Goal: Transaction & Acquisition: Purchase product/service

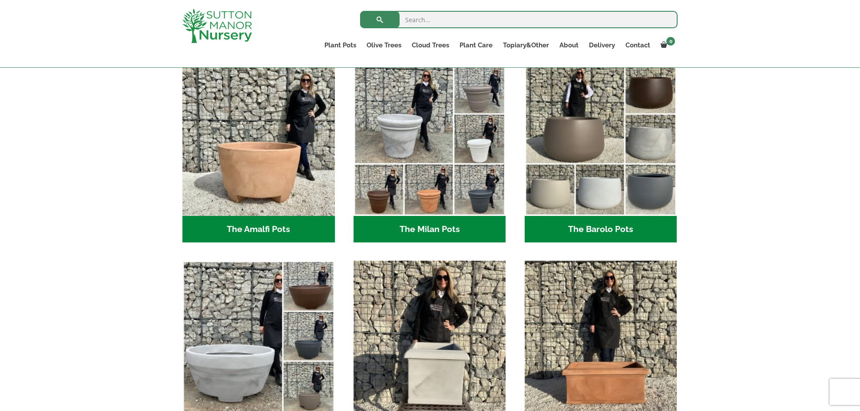
scroll to position [245, 0]
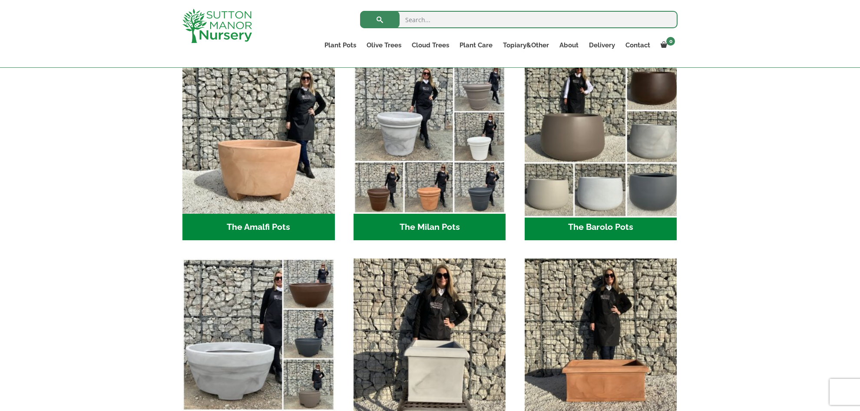
click at [598, 198] on img "Visit product category The Barolo Pots" at bounding box center [601, 137] width 160 height 160
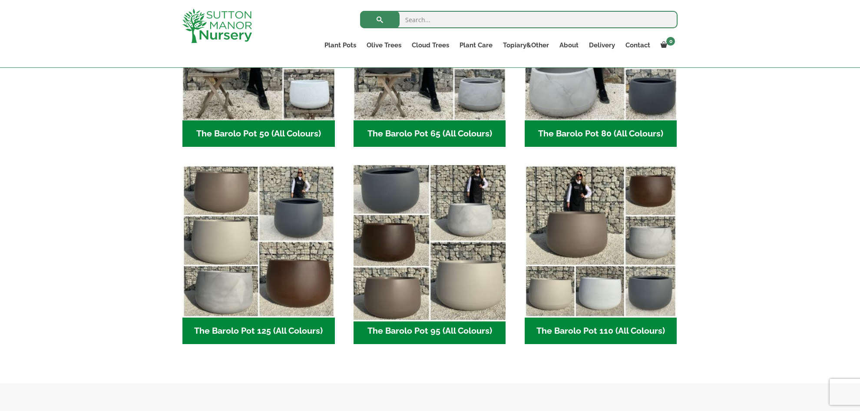
scroll to position [329, 0]
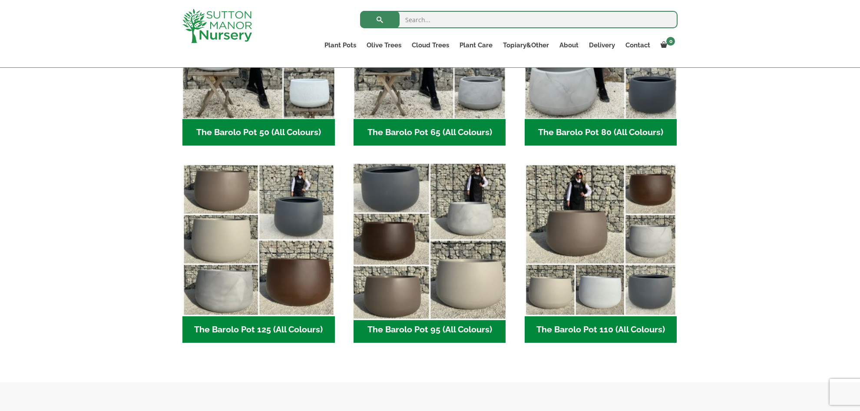
click at [388, 224] on img "Visit product category The Barolo Pot 95 (All Colours)" at bounding box center [430, 240] width 160 height 160
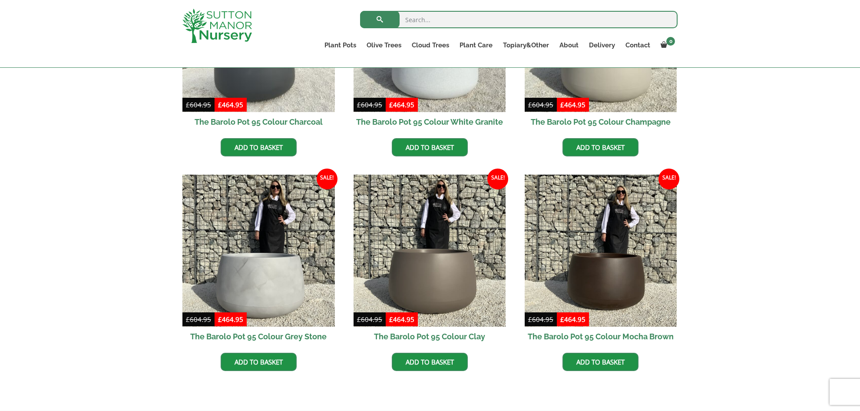
scroll to position [329, 0]
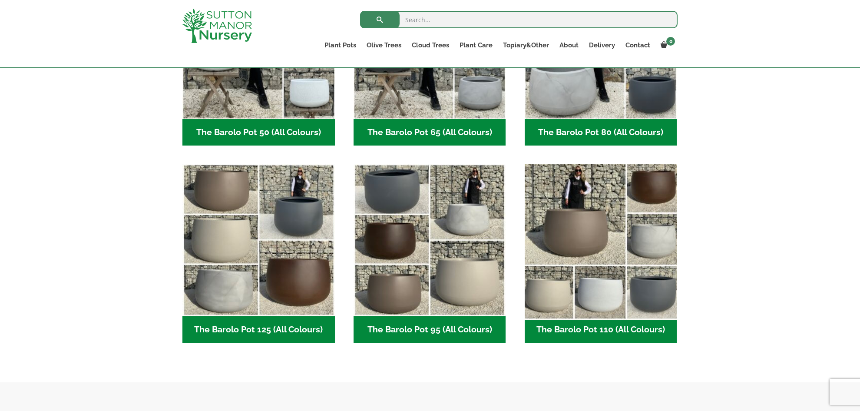
click at [597, 245] on img "Visit product category The Barolo Pot 110 (All Colours)" at bounding box center [601, 240] width 160 height 160
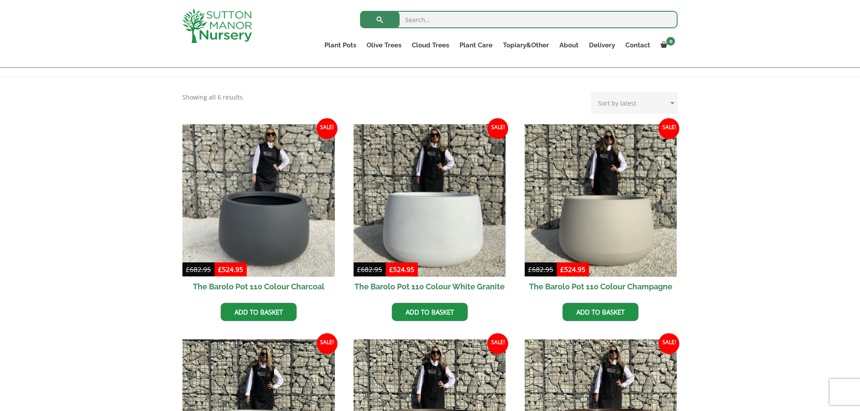
scroll to position [166, 0]
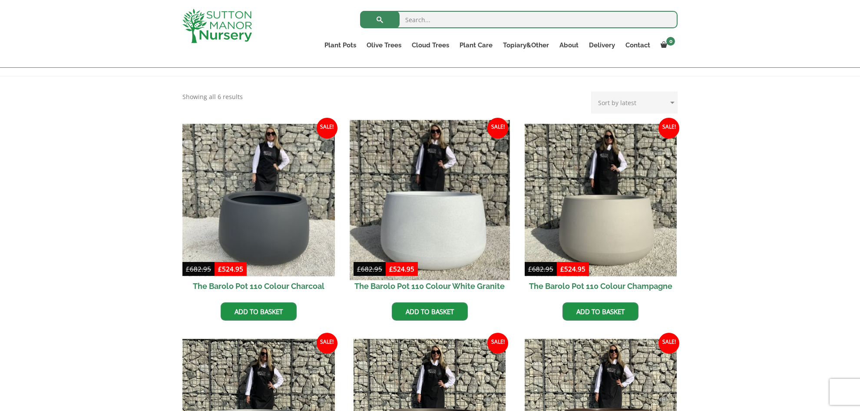
click at [459, 240] on img at bounding box center [430, 200] width 160 height 160
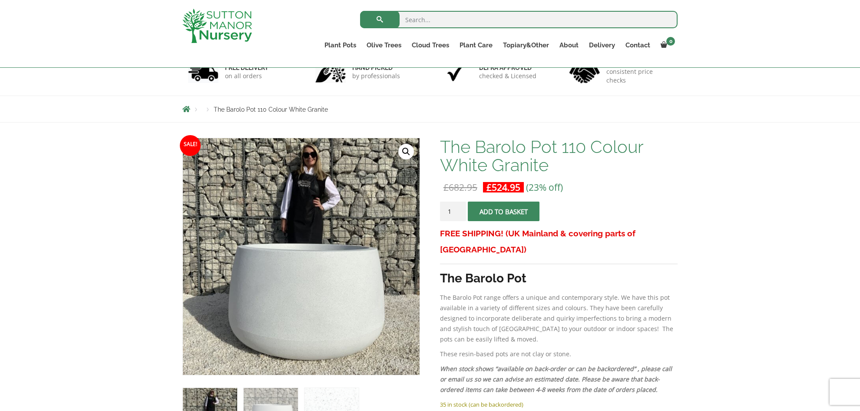
scroll to position [64, 0]
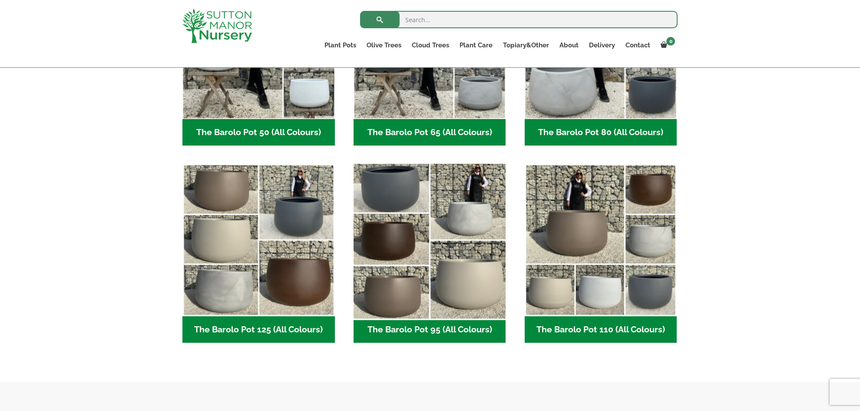
click at [420, 247] on img "Visit product category The Barolo Pot 95 (All Colours)" at bounding box center [430, 240] width 160 height 160
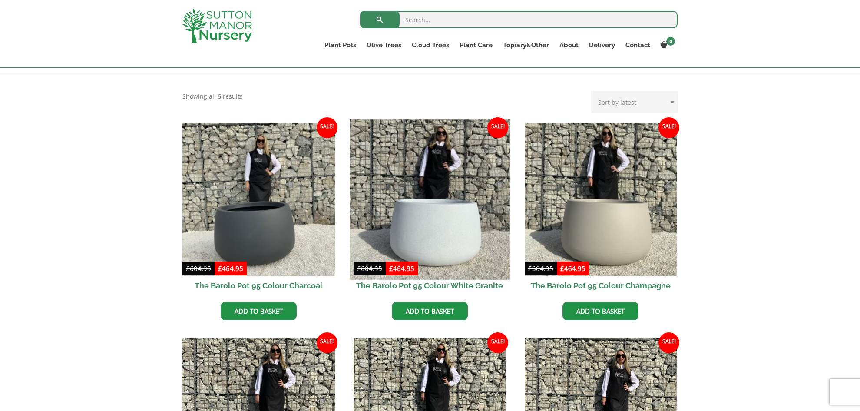
scroll to position [167, 0]
drag, startPoint x: 457, startPoint y: 229, endPoint x: 453, endPoint y: 227, distance: 5.1
click at [457, 229] on img at bounding box center [430, 199] width 160 height 160
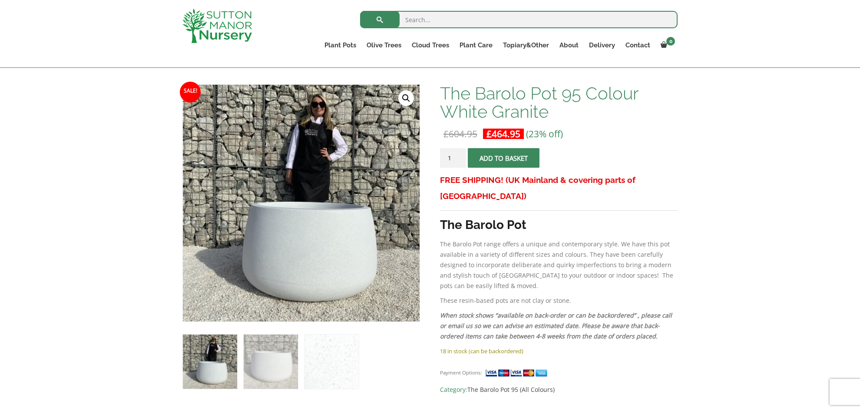
scroll to position [116, 0]
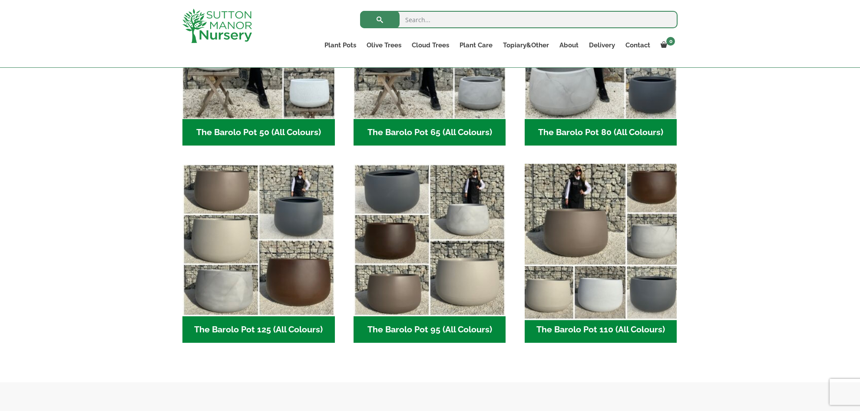
click at [630, 229] on img "Visit product category The Barolo Pot 110 (All Colours)" at bounding box center [601, 240] width 160 height 160
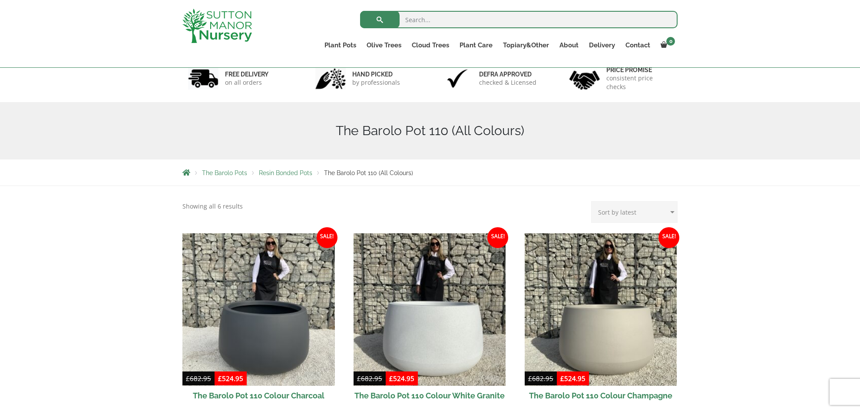
scroll to position [55, 0]
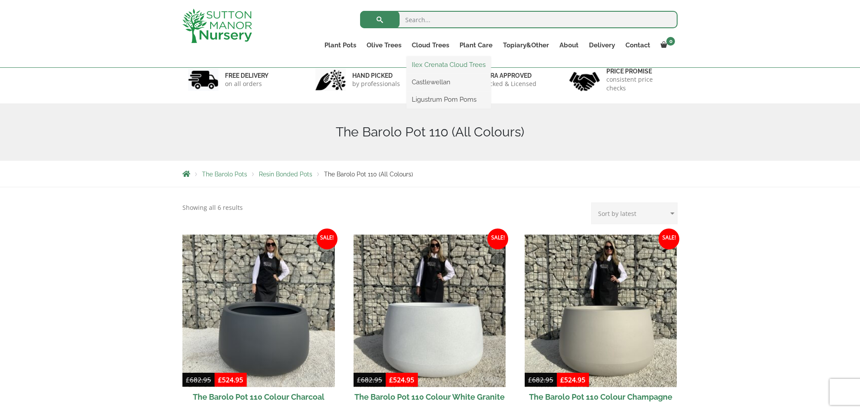
click at [428, 66] on link "Ilex Crenata Cloud Trees" at bounding box center [449, 64] width 84 height 13
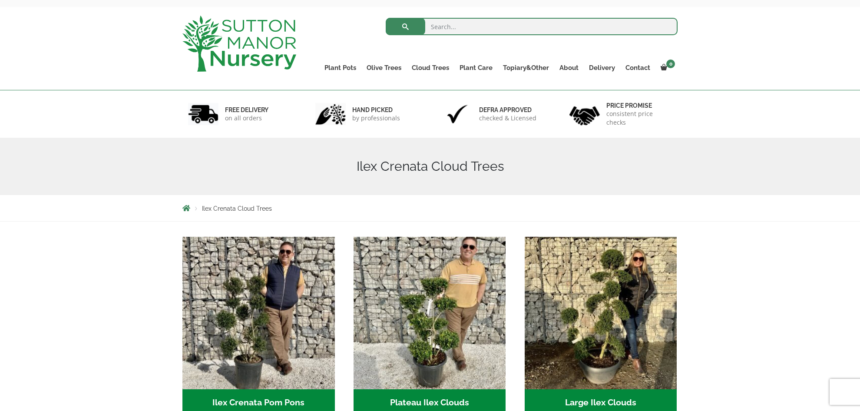
scroll to position [36, 0]
click at [428, 104] on link "Castlewellan" at bounding box center [449, 105] width 84 height 13
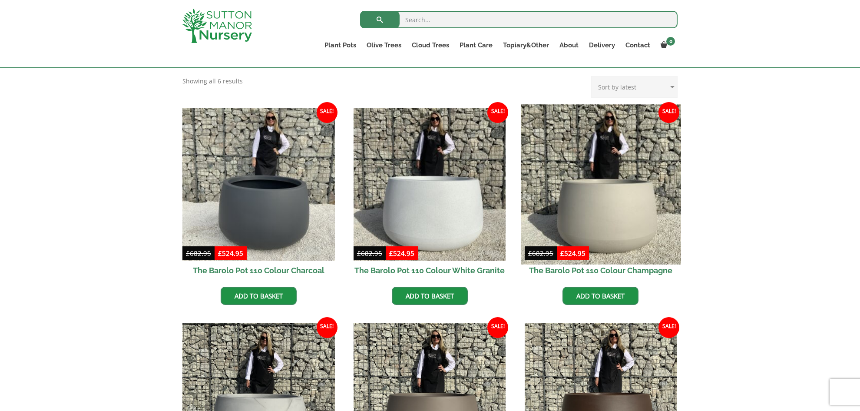
scroll to position [184, 0]
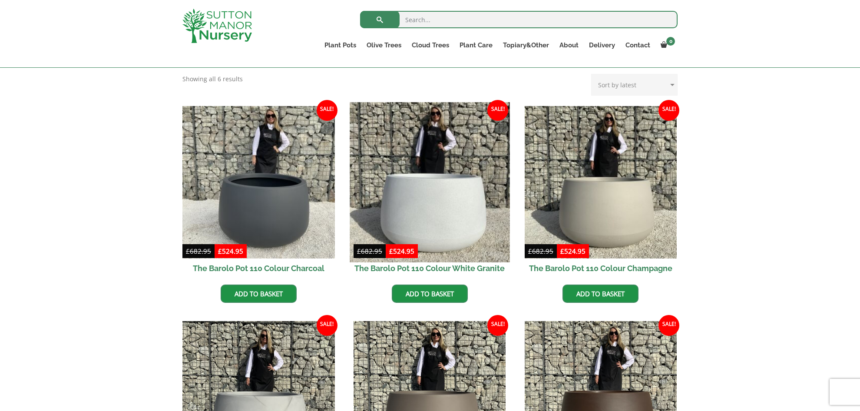
click at [448, 218] on img at bounding box center [430, 182] width 160 height 160
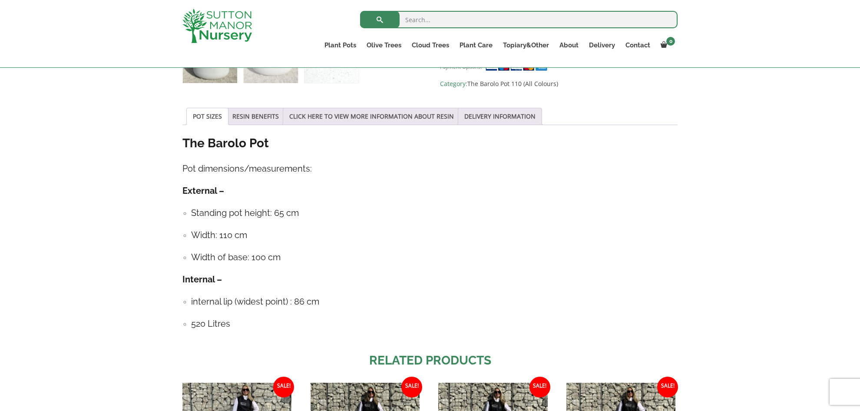
scroll to position [423, 0]
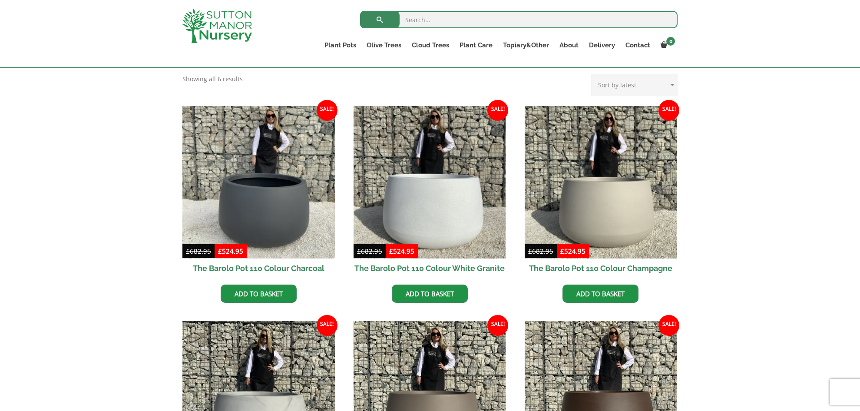
scroll to position [199, 0]
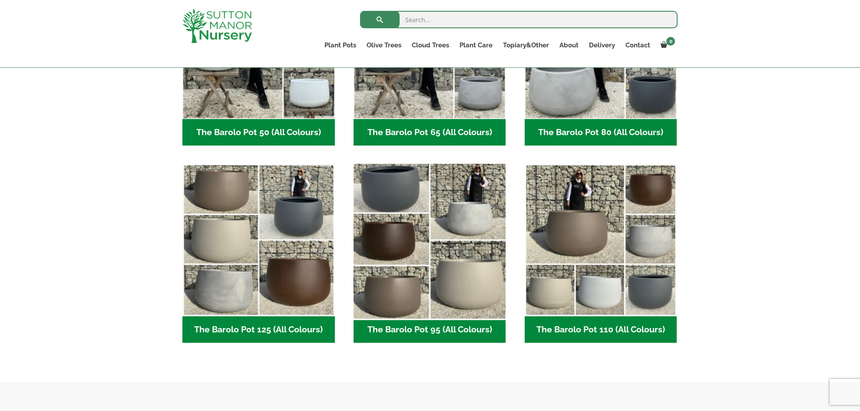
click at [477, 251] on img "Visit product category The Barolo Pot 95 (All Colours)" at bounding box center [430, 240] width 160 height 160
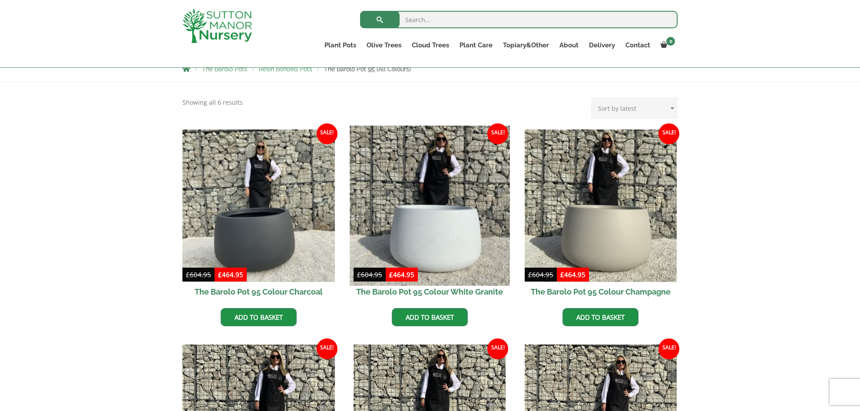
scroll to position [161, 0]
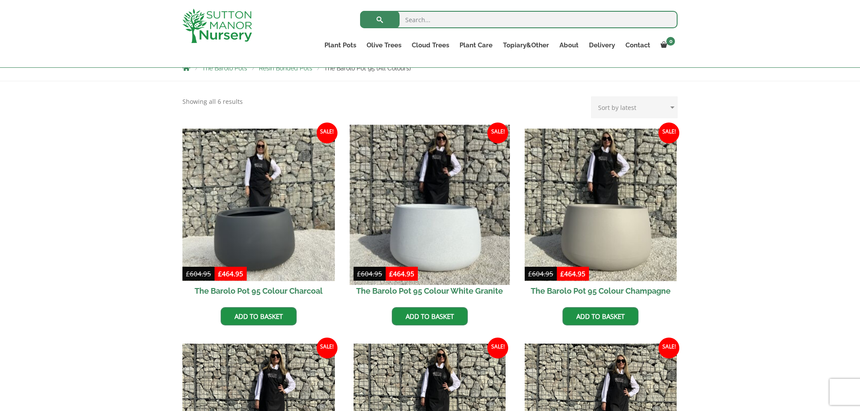
click at [449, 246] on img at bounding box center [430, 205] width 160 height 160
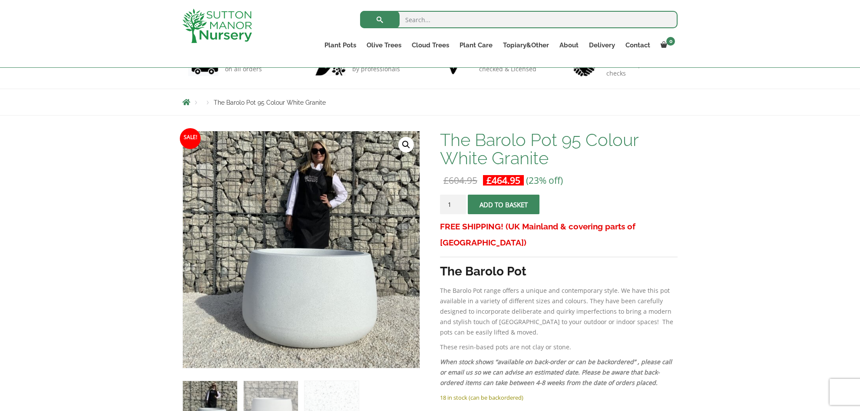
scroll to position [70, 0]
click at [503, 204] on span "submit" at bounding box center [503, 204] width 0 height 0
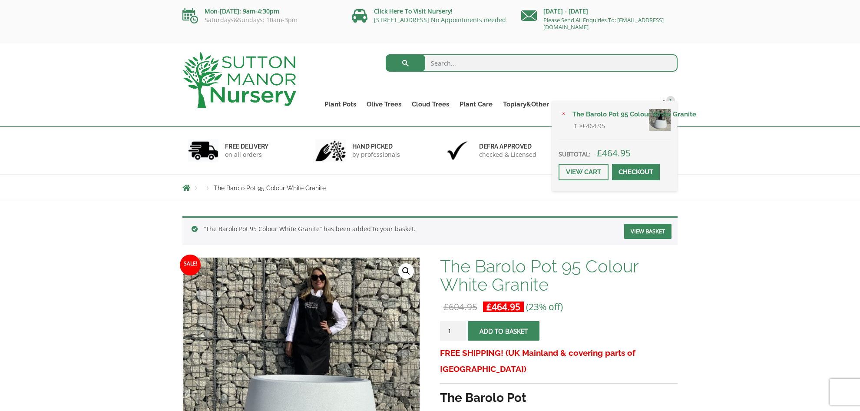
drag, startPoint x: 632, startPoint y: 170, endPoint x: 628, endPoint y: 173, distance: 5.3
click at [636, 172] on span at bounding box center [636, 172] width 0 height 0
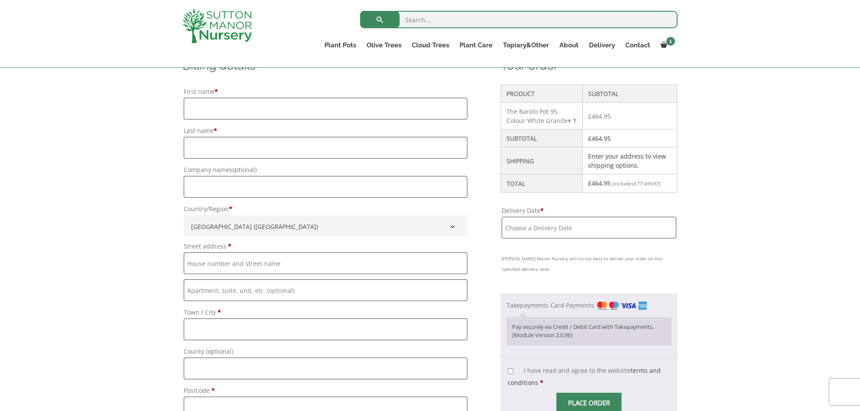
scroll to position [240, 0]
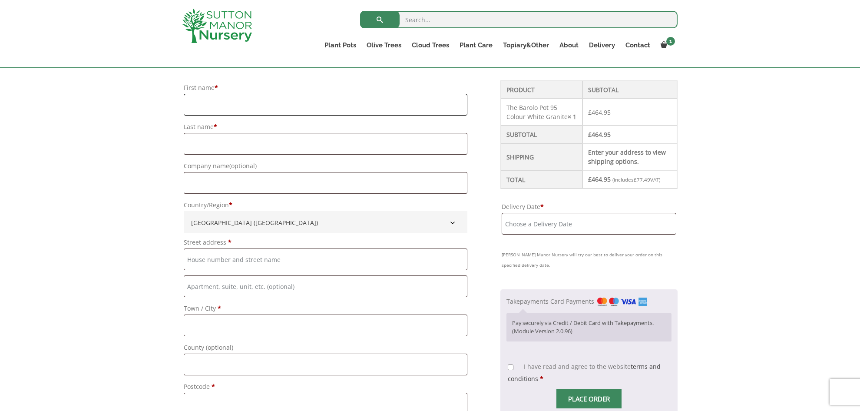
click at [191, 103] on input "First name *" at bounding box center [326, 105] width 284 height 22
type input "kevin"
type input "fitzpatrick"
type input "[PERSON_NAME]"
type input "[STREET_ADDRESS]"
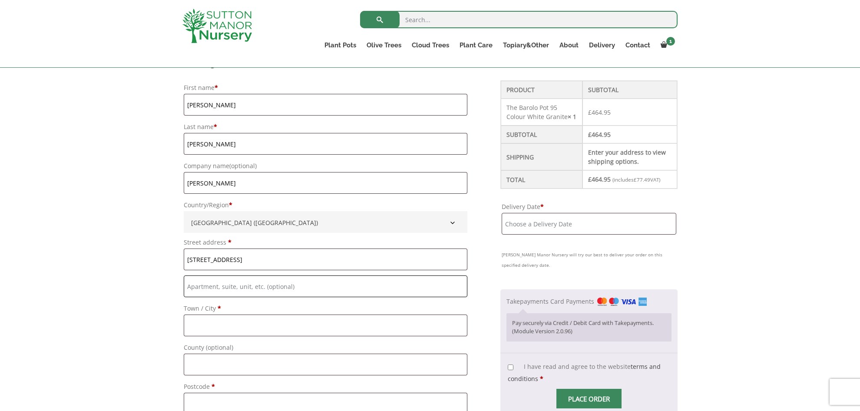
type input "[GEOGRAPHIC_DATA]"
type input "BN1 5BL"
type input "07970404386"
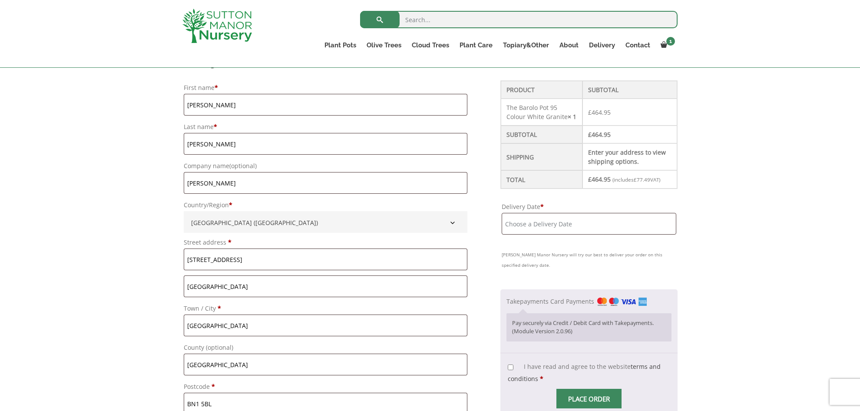
type input "[EMAIL_ADDRESS][DOMAIN_NAME]"
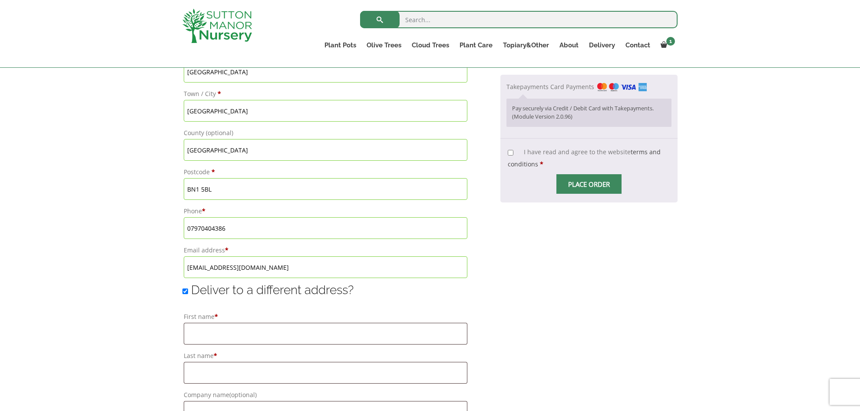
scroll to position [456, 0]
click at [186, 290] on input "Deliver to a different address?" at bounding box center [185, 290] width 6 height 6
checkbox input "false"
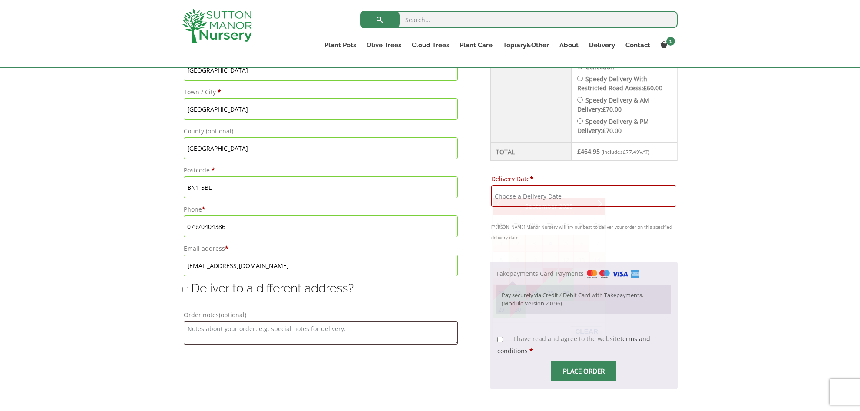
click at [543, 190] on input "Delivery Date *" at bounding box center [583, 196] width 185 height 22
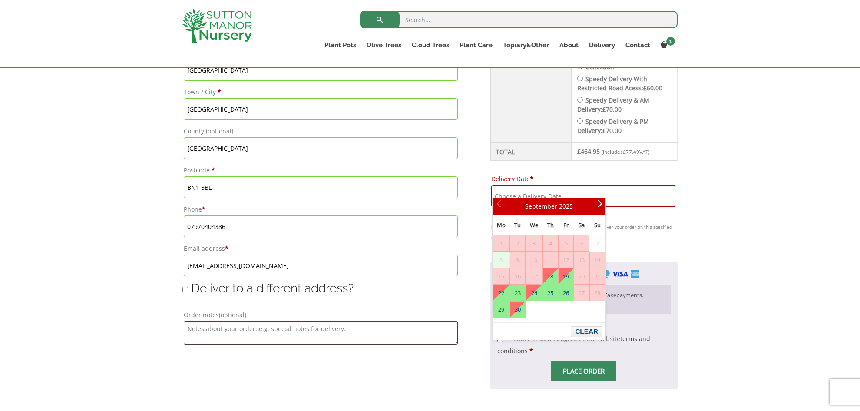
click at [552, 275] on link "18" at bounding box center [550, 276] width 15 height 16
type input "[DATE]"
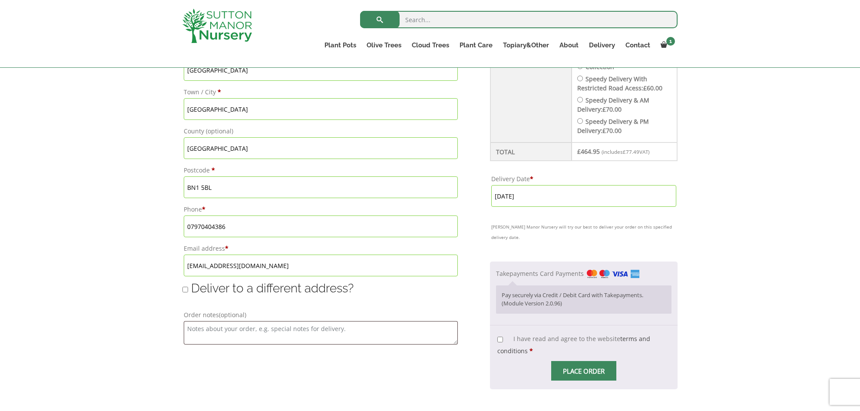
click at [501, 337] on input "I have read and agree to the website terms and conditions *" at bounding box center [500, 340] width 6 height 6
click at [584, 371] on span "Checkout" at bounding box center [584, 371] width 0 height 0
click at [582, 361] on span "Place order" at bounding box center [583, 371] width 65 height 20
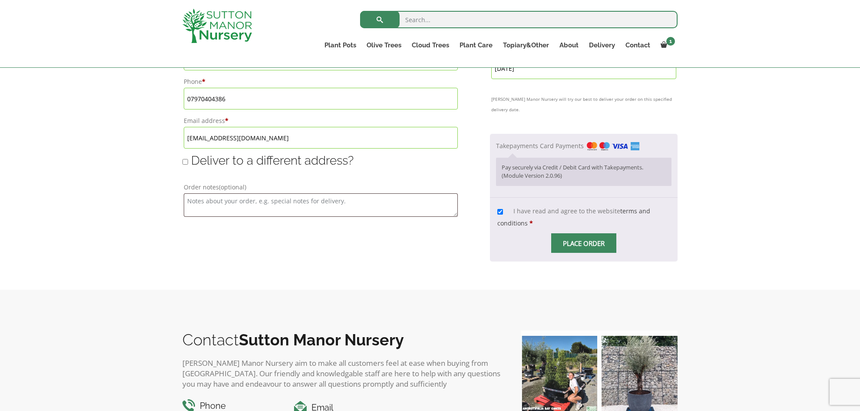
scroll to position [585, 0]
click at [499, 208] on input "I have read and agree to the website terms and conditions *" at bounding box center [500, 211] width 6 height 6
click at [500, 208] on input "I have read and agree to the website terms and conditions *" at bounding box center [500, 211] width 6 height 6
checkbox input "true"
click at [584, 243] on span "Checkout" at bounding box center [584, 243] width 0 height 0
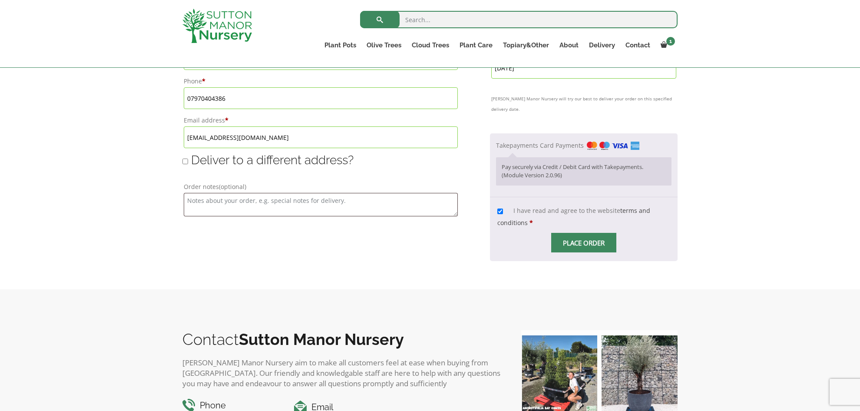
click at [580, 233] on input "Place order" at bounding box center [583, 243] width 65 height 20
